Goal: Obtain resource: Download file/media

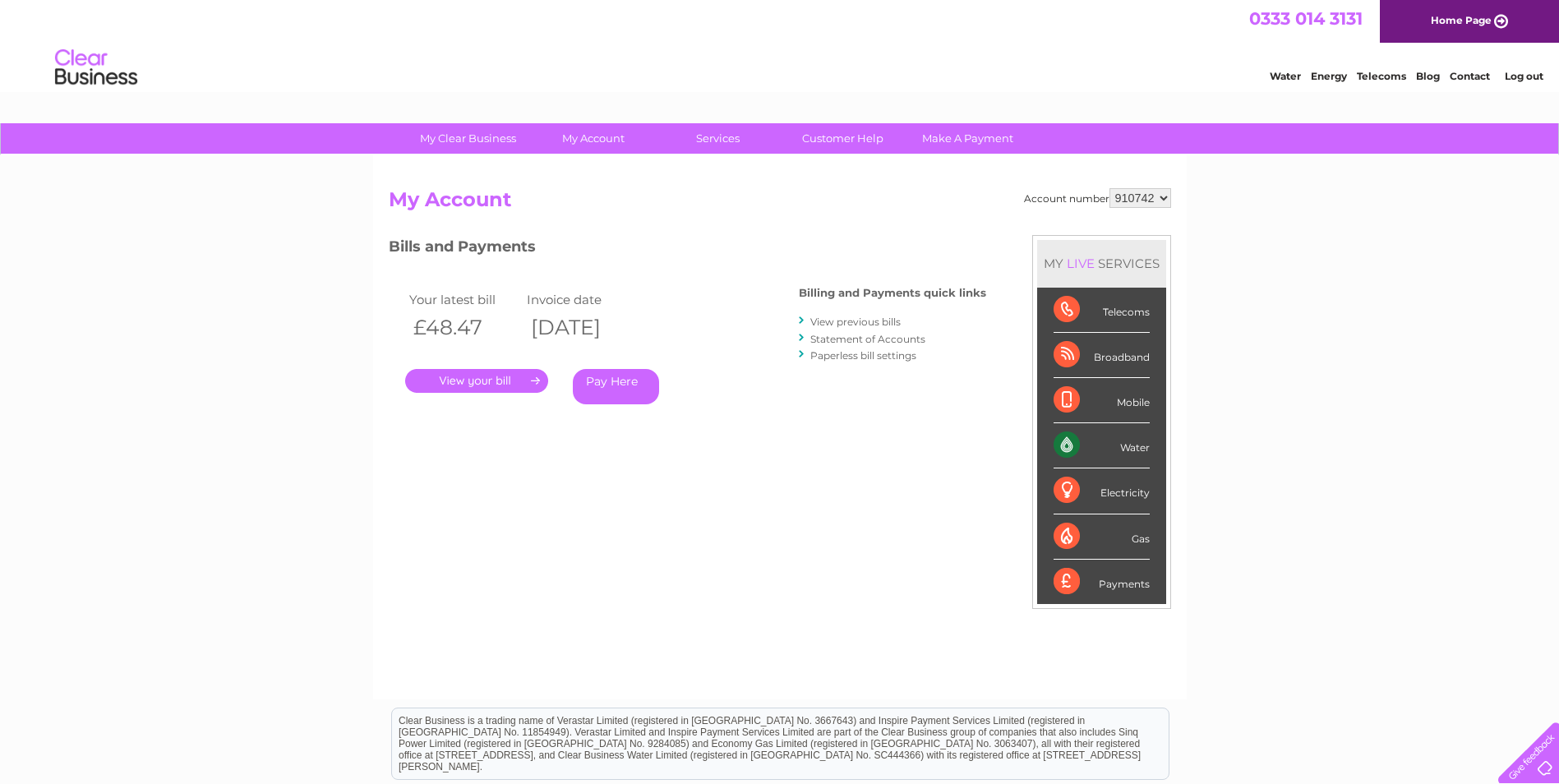
click at [473, 377] on link "." at bounding box center [476, 380] width 143 height 24
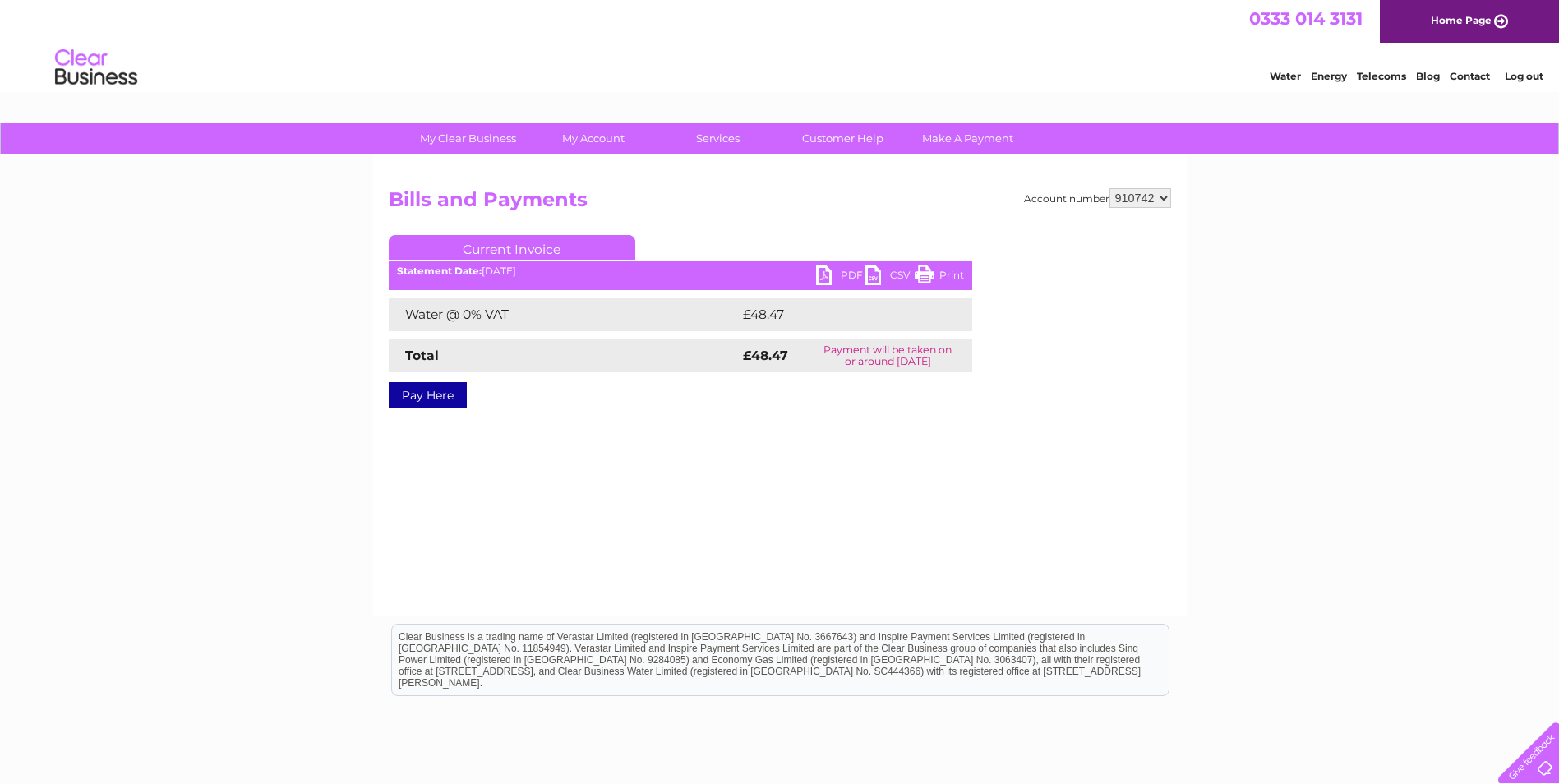
click at [847, 271] on link "PDF" at bounding box center [840, 276] width 50 height 24
click at [1162, 192] on select "910742 931935 940876 992907" at bounding box center [1140, 198] width 62 height 20
select select "931935"
click at [1110, 188] on select "910742 931935 940876 992907" at bounding box center [1140, 198] width 62 height 20
click at [1159, 196] on select "910742 931935 940876 992907" at bounding box center [1140, 198] width 62 height 20
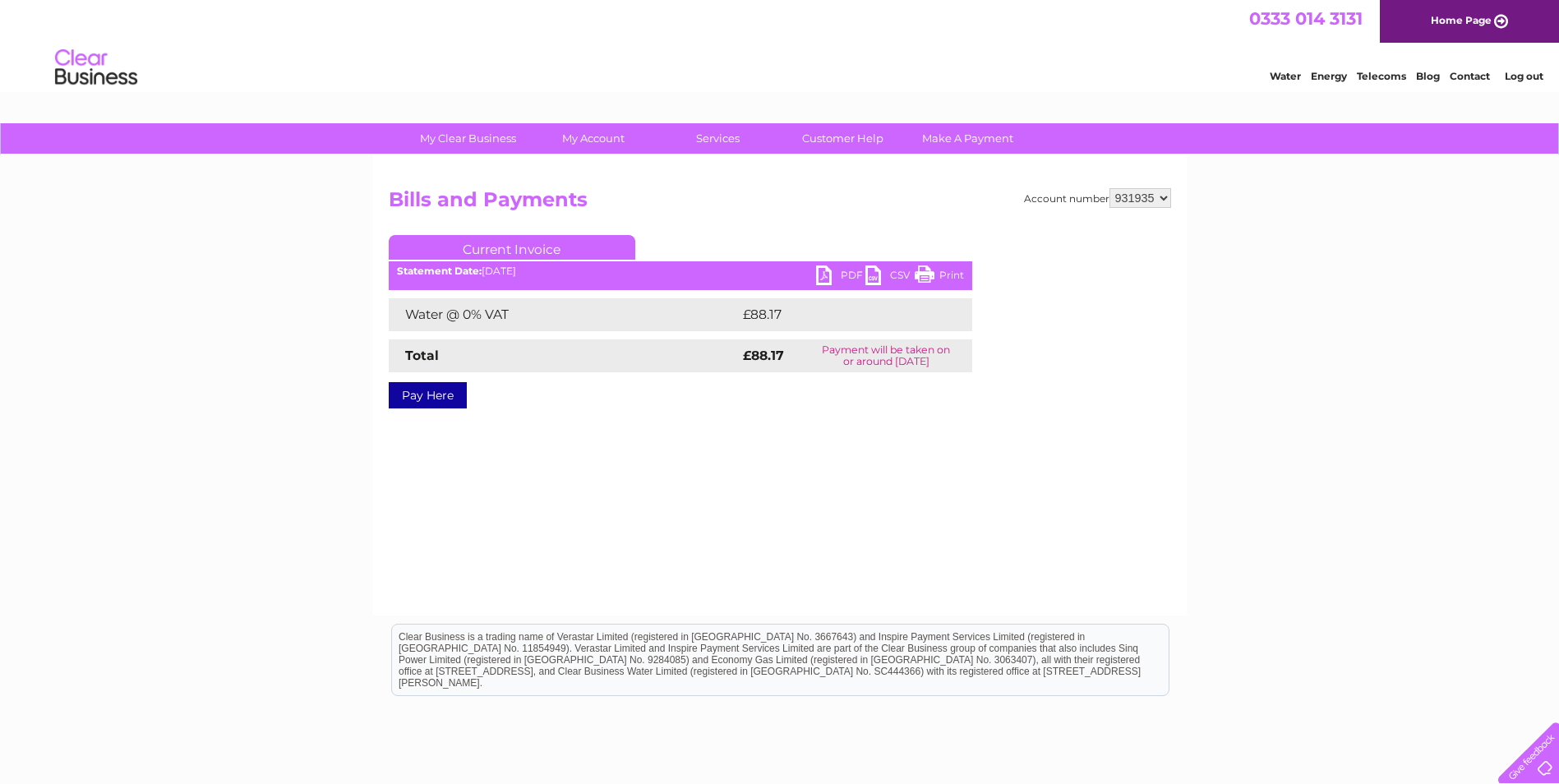
select select "940876"
click at [1110, 188] on select "910742 931935 940876 992907" at bounding box center [1140, 198] width 62 height 20
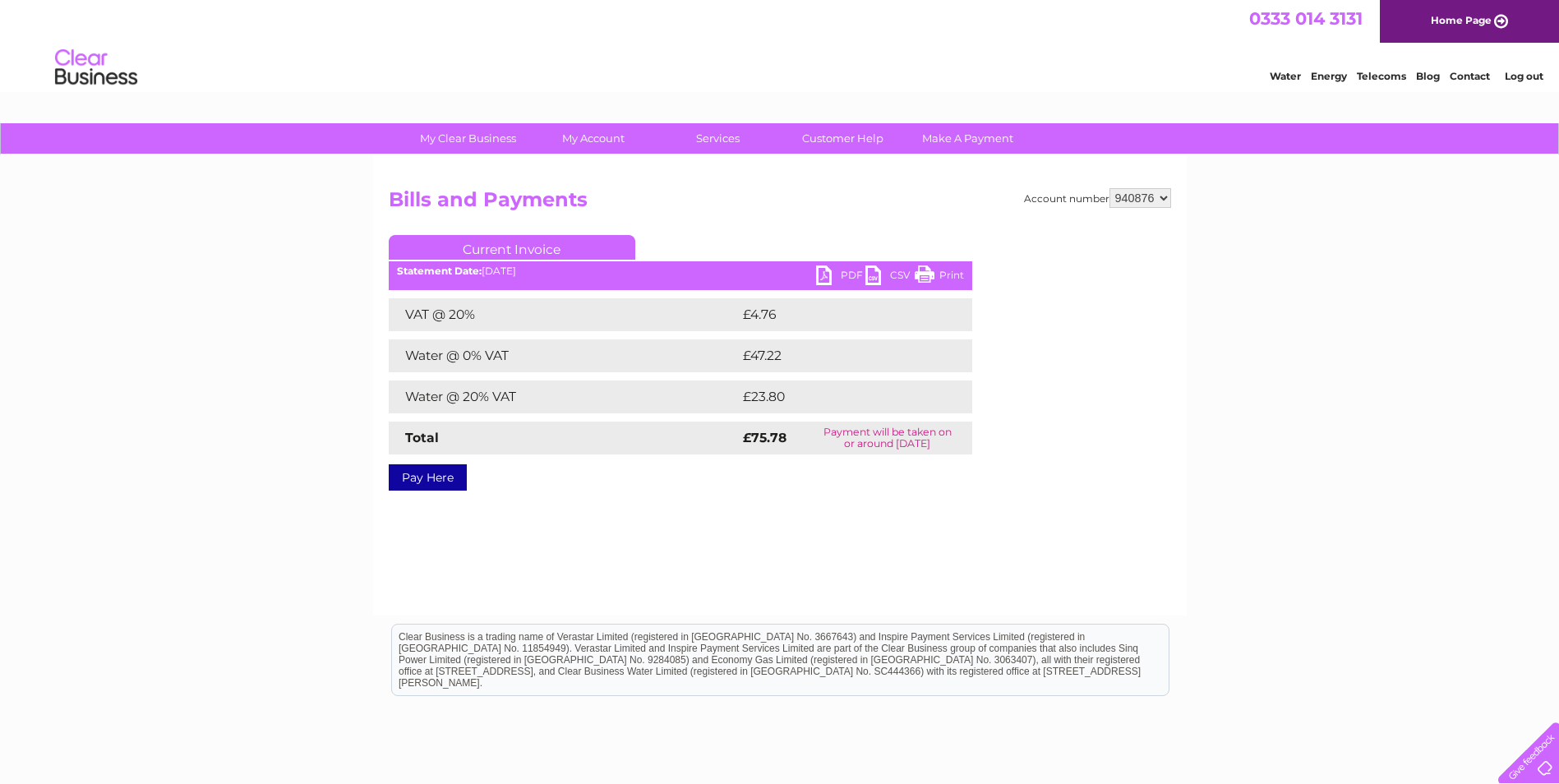
click at [844, 270] on link "PDF" at bounding box center [840, 276] width 50 height 24
click at [1159, 195] on select "910742 931935 940876 992907" at bounding box center [1140, 198] width 62 height 20
select select "992907"
click at [1110, 188] on select "910742 931935 940876 992907" at bounding box center [1140, 198] width 62 height 20
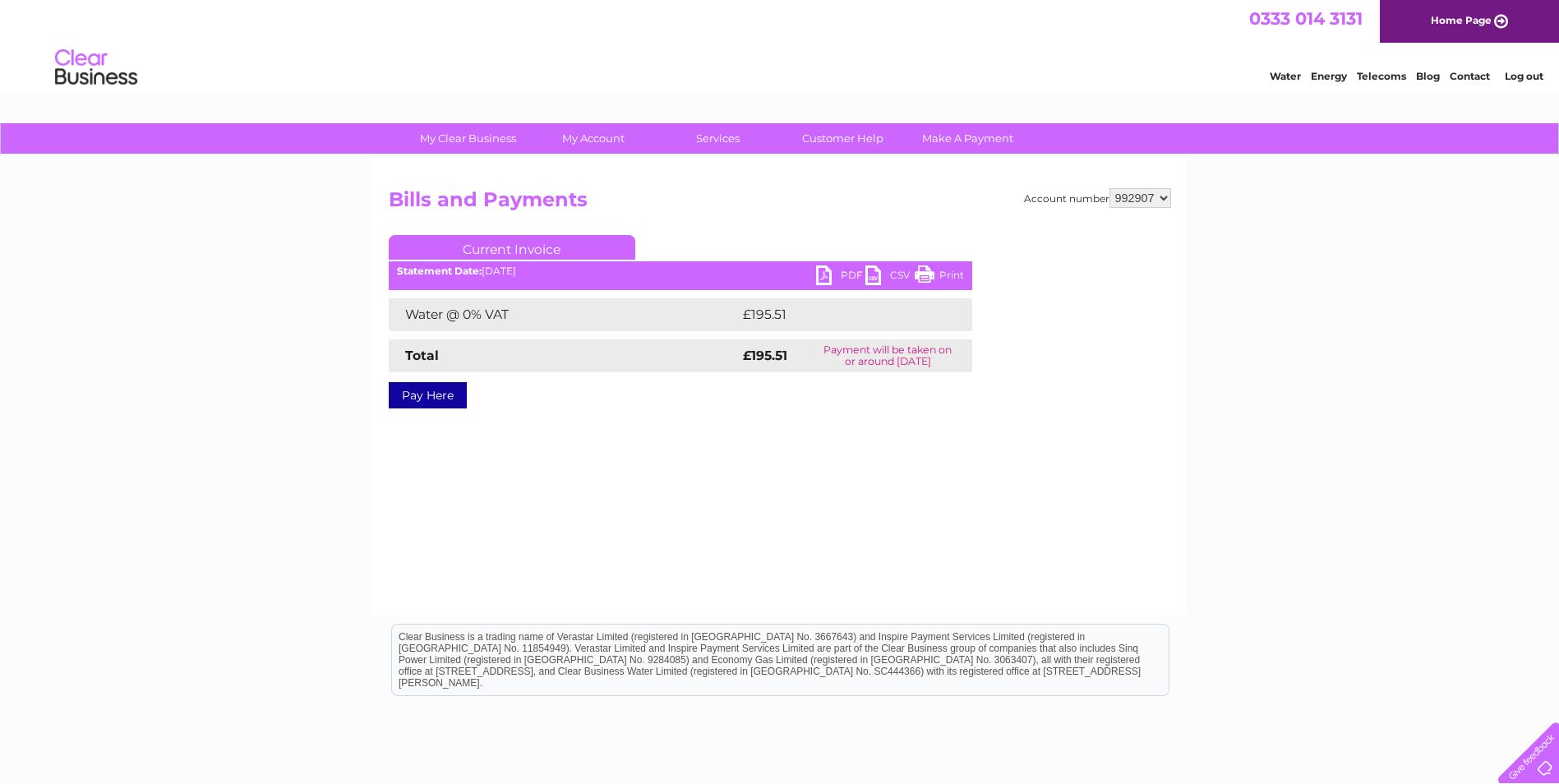
click at [844, 268] on link "PDF" at bounding box center [840, 276] width 50 height 24
